Goal: Information Seeking & Learning: Learn about a topic

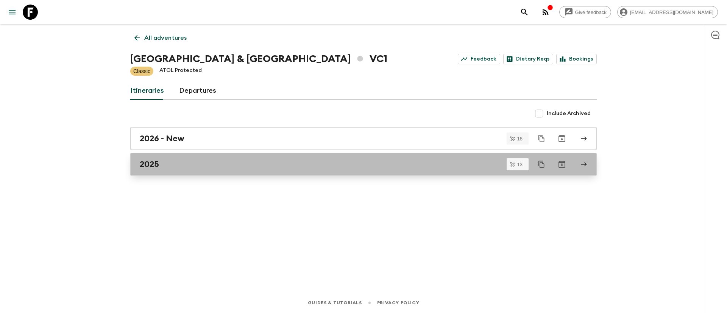
click at [152, 165] on h2 "2025" at bounding box center [149, 164] width 19 height 10
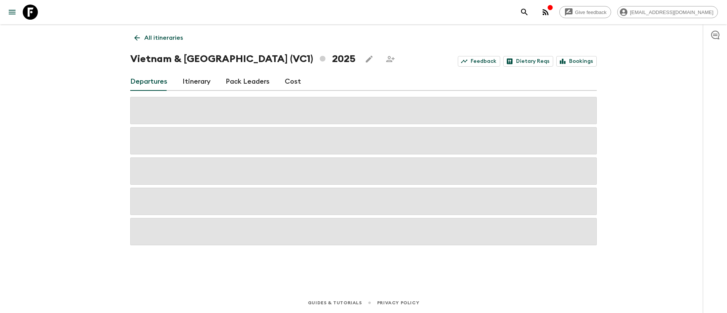
click at [295, 81] on link "Cost" at bounding box center [293, 82] width 16 height 18
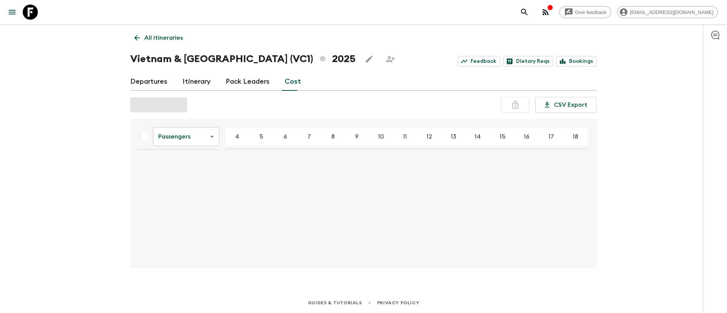
click at [293, 83] on link "Cost" at bounding box center [293, 82] width 16 height 18
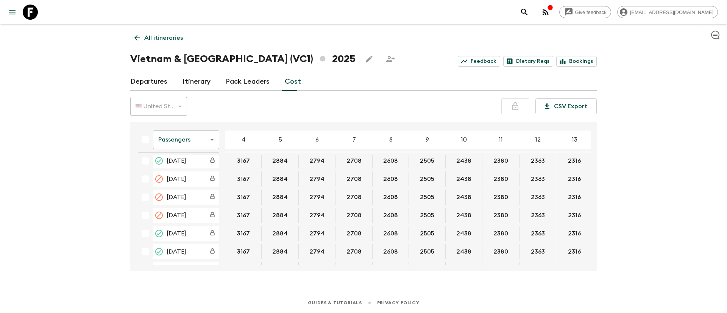
scroll to position [1079, 0]
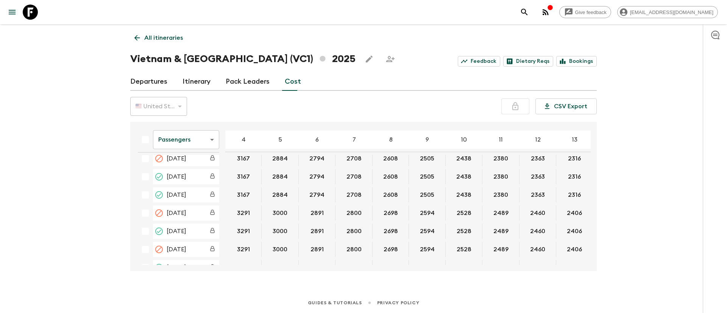
click at [212, 145] on body "Give feedback [EMAIL_ADDRESS][DOMAIN_NAME] All itineraries [GEOGRAPHIC_DATA] & …" at bounding box center [363, 156] width 727 height 313
click at [184, 175] on li "Extras" at bounding box center [186, 170] width 66 height 12
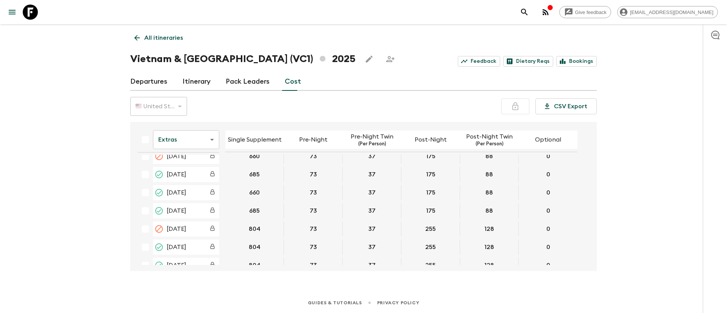
scroll to position [1079, 0]
click at [204, 140] on body "Give feedback [EMAIL_ADDRESS][DOMAIN_NAME] All itineraries [GEOGRAPHIC_DATA] & …" at bounding box center [363, 156] width 727 height 313
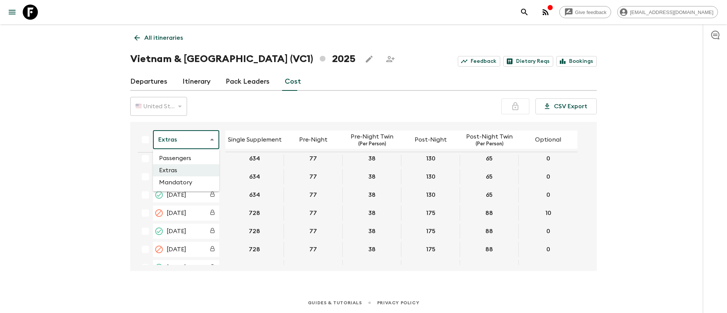
click at [185, 183] on li "Mandatory" at bounding box center [186, 182] width 66 height 12
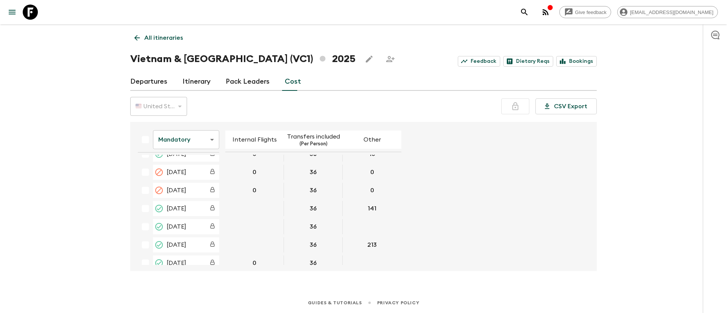
scroll to position [1220, 0]
